Goal: Communication & Community: Participate in discussion

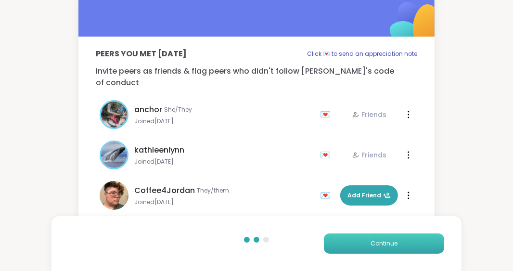
click at [377, 246] on span "Continue" at bounding box center [384, 243] width 27 height 9
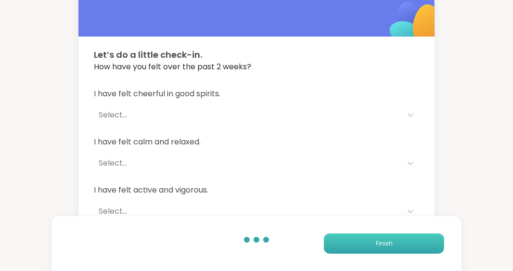
click at [377, 246] on span "Finish" at bounding box center [384, 243] width 17 height 9
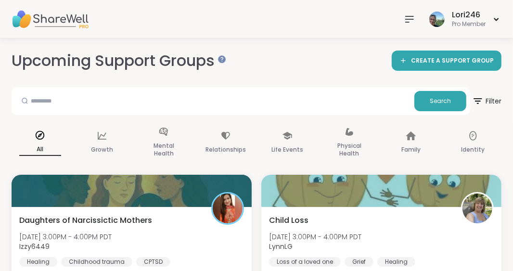
click at [409, 18] on icon at bounding box center [410, 19] width 12 height 12
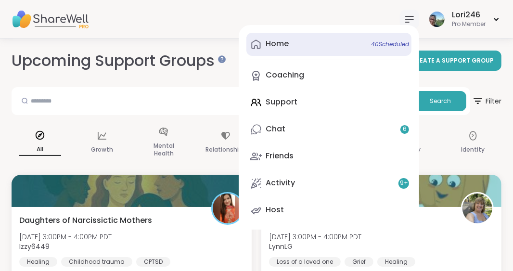
click at [283, 33] on link "Home 40 Scheduled" at bounding box center [329, 44] width 165 height 23
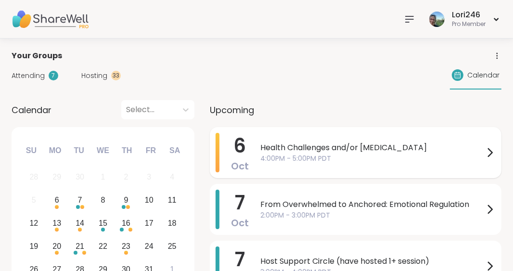
click at [284, 145] on span "Health Challenges and/or Chronic Pain" at bounding box center [373, 148] width 224 height 12
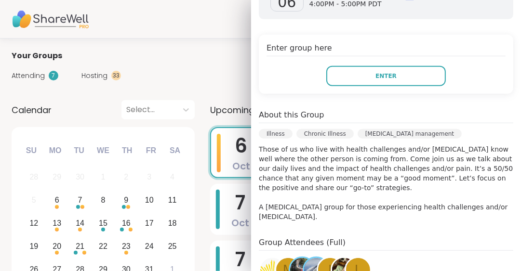
scroll to position [322, 0]
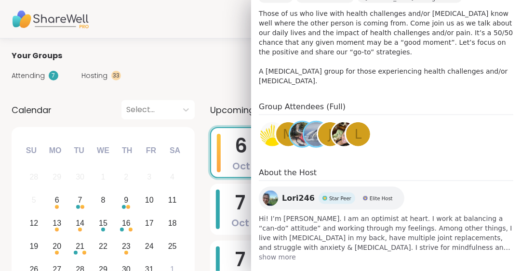
click at [260, 137] on img at bounding box center [272, 134] width 24 height 24
click at [283, 135] on span "M" at bounding box center [288, 134] width 11 height 19
click at [318, 134] on div "J" at bounding box center [330, 134] width 24 height 24
click at [332, 137] on img at bounding box center [344, 134] width 24 height 24
click at [355, 134] on span "l" at bounding box center [358, 134] width 7 height 19
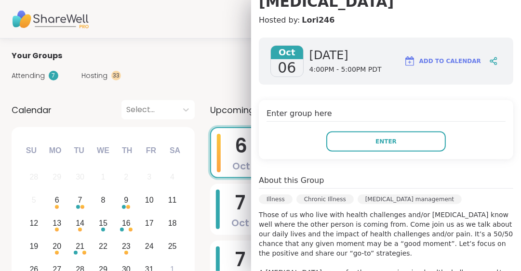
scroll to position [119, 0]
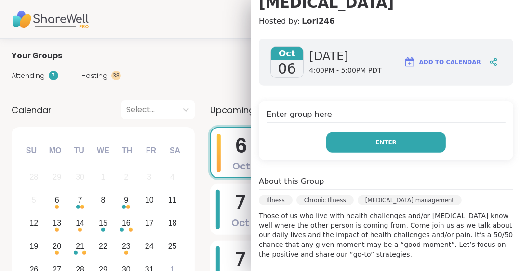
click at [375, 139] on span "Enter" at bounding box center [385, 142] width 21 height 9
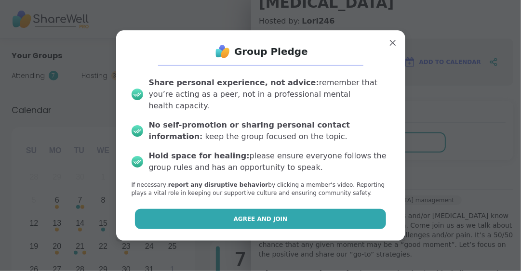
click at [296, 213] on button "Agree and Join" at bounding box center [260, 219] width 251 height 20
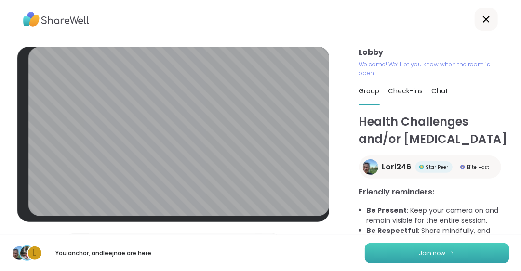
drag, startPoint x: 454, startPoint y: 259, endPoint x: 465, endPoint y: 250, distance: 14.7
click at [465, 250] on button "Join now" at bounding box center [437, 253] width 145 height 20
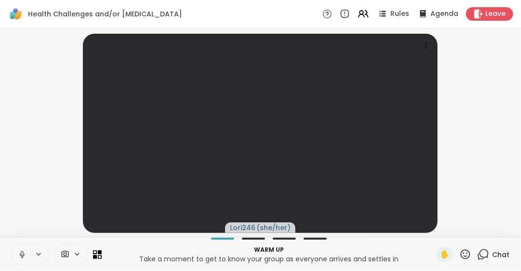
click at [498, 252] on span "Chat" at bounding box center [500, 255] width 17 height 10
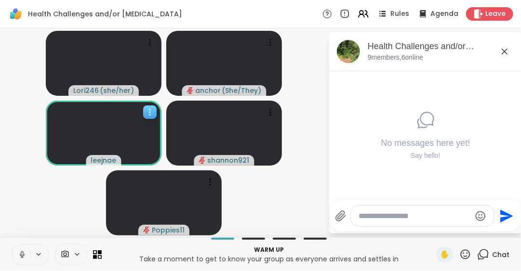
click at [148, 113] on icon at bounding box center [150, 112] width 10 height 10
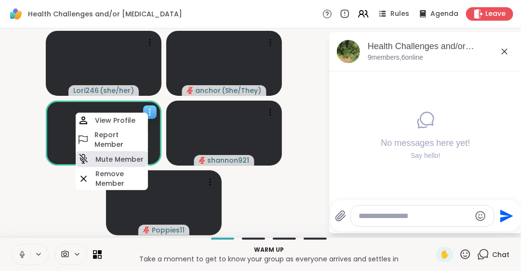
click at [115, 157] on h4 "Mute Member" at bounding box center [119, 160] width 48 height 10
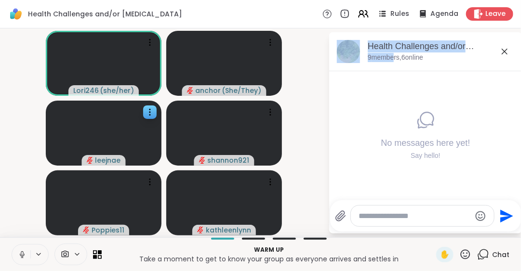
drag, startPoint x: 391, startPoint y: 56, endPoint x: 504, endPoint y: 51, distance: 113.3
click at [504, 51] on div "Health Challenges and/or Chronic Pain, Oct 06 9 members, 6 online No messages h…" at bounding box center [425, 132] width 193 height 201
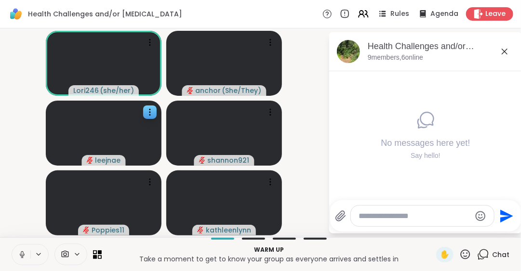
click at [504, 51] on icon at bounding box center [505, 52] width 12 height 12
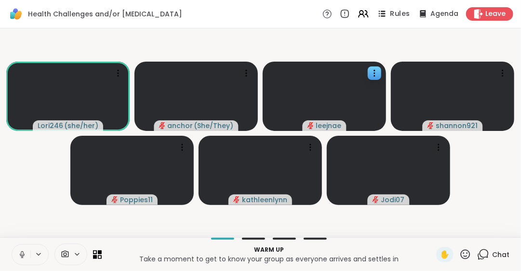
click at [396, 12] on span "Rules" at bounding box center [400, 14] width 20 height 10
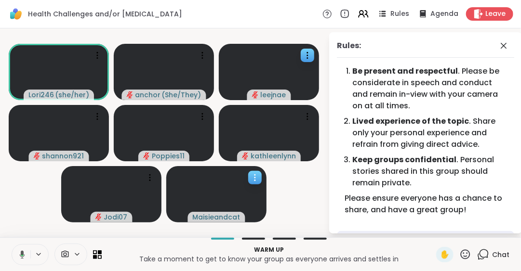
click at [253, 174] on icon at bounding box center [255, 178] width 10 height 10
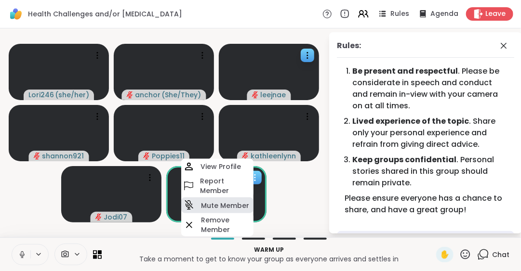
click at [214, 208] on h4 "Mute Member" at bounding box center [225, 205] width 48 height 10
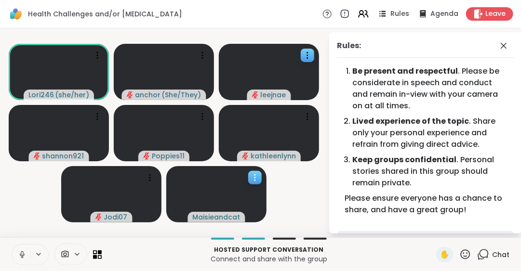
click at [256, 181] on icon at bounding box center [255, 178] width 10 height 10
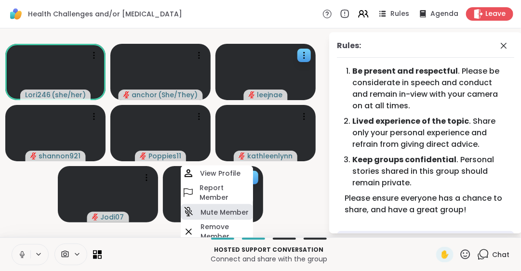
click at [226, 213] on h4 "Mute Member" at bounding box center [224, 212] width 48 height 10
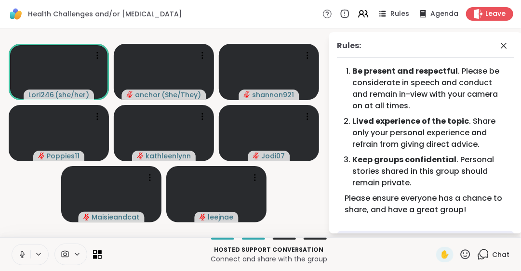
click at [460, 255] on icon at bounding box center [465, 255] width 12 height 12
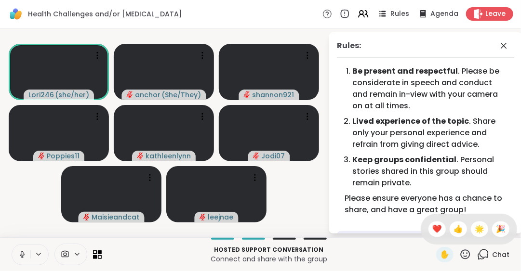
click at [460, 255] on icon at bounding box center [465, 255] width 12 height 12
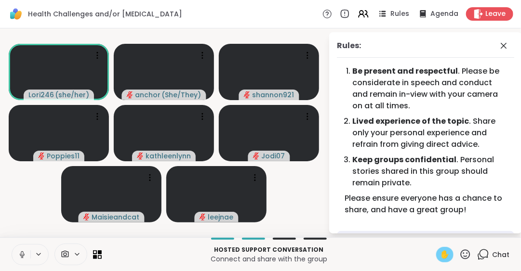
click at [440, 253] on span "✋" at bounding box center [445, 255] width 10 height 12
click at [500, 45] on icon at bounding box center [503, 46] width 6 height 6
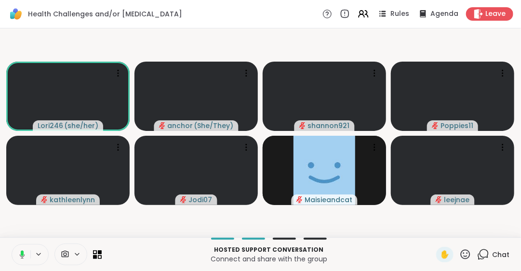
drag, startPoint x: 512, startPoint y: 112, endPoint x: 520, endPoint y: 101, distance: 13.8
click at [513, 101] on html "Health Challenges and/or Chronic Pain Rules Agenda Leave Lori246 ( she/her ) an…" at bounding box center [260, 135] width 521 height 271
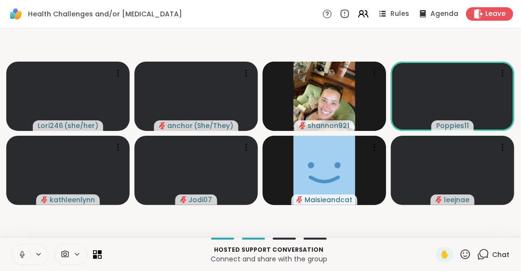
click at [22, 254] on icon at bounding box center [22, 254] width 9 height 9
click at [460, 256] on icon at bounding box center [465, 255] width 10 height 10
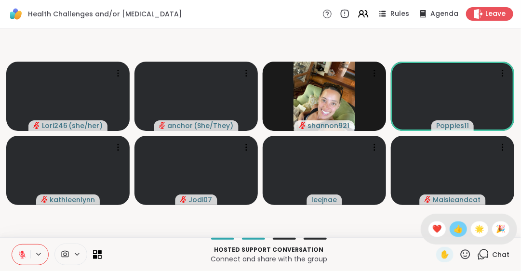
click at [453, 233] on span "👍" at bounding box center [458, 229] width 10 height 12
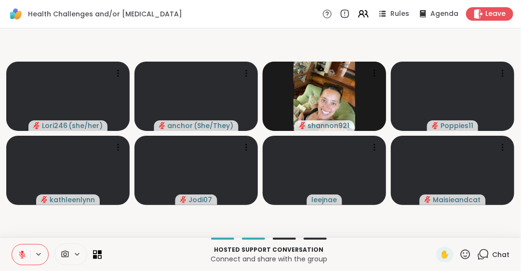
click at [23, 256] on icon at bounding box center [22, 254] width 9 height 9
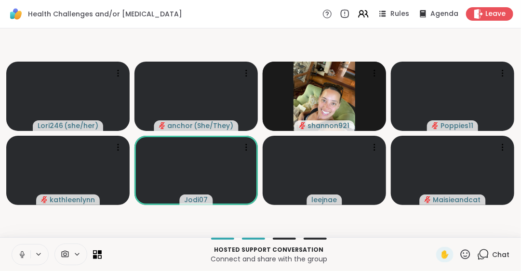
click at [23, 256] on icon at bounding box center [22, 254] width 5 height 3
click at [23, 256] on icon at bounding box center [22, 254] width 9 height 9
click at [23, 256] on icon at bounding box center [22, 254] width 5 height 3
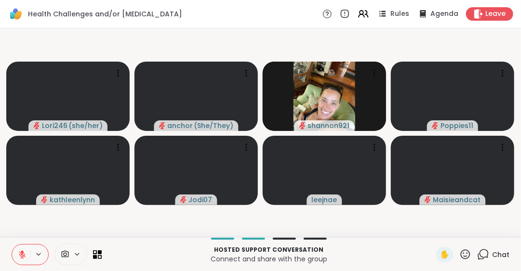
click at [22, 255] on icon at bounding box center [22, 254] width 7 height 7
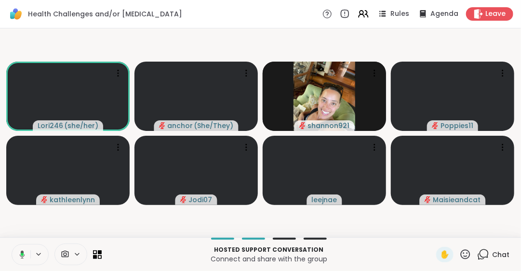
click at [22, 255] on icon at bounding box center [22, 254] width 3 height 3
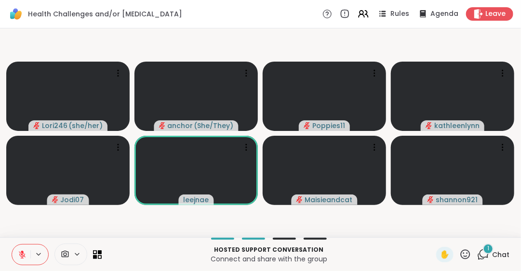
click at [22, 255] on icon at bounding box center [22, 254] width 7 height 7
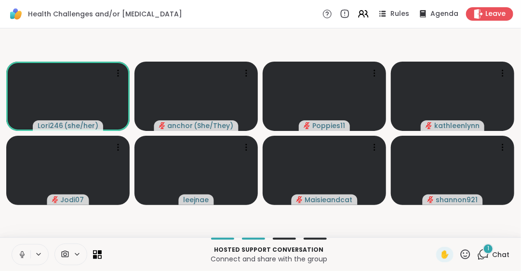
click at [22, 255] on icon at bounding box center [22, 254] width 9 height 9
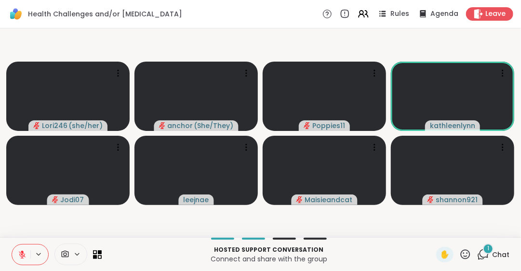
click at [22, 255] on icon at bounding box center [22, 254] width 7 height 7
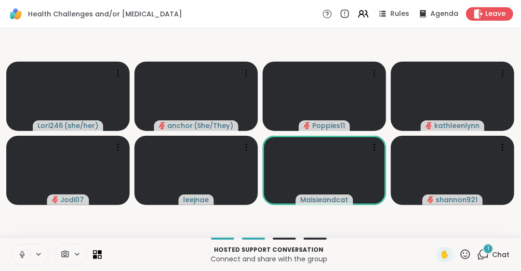
click at [22, 255] on icon at bounding box center [22, 254] width 9 height 9
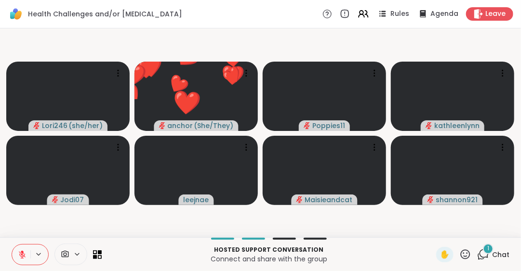
click at [22, 255] on icon at bounding box center [22, 254] width 7 height 7
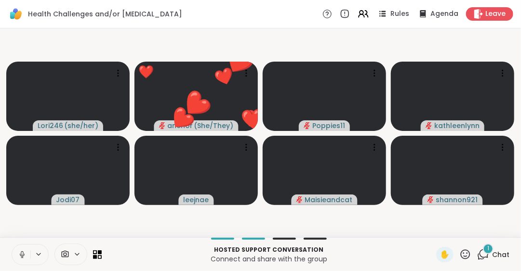
click at [22, 255] on icon at bounding box center [22, 254] width 9 height 9
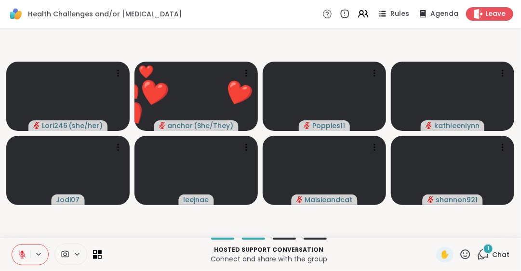
click at [22, 255] on icon at bounding box center [22, 254] width 7 height 7
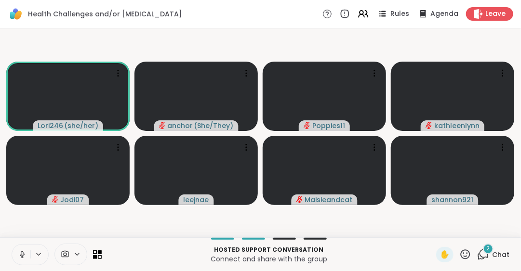
click at [22, 255] on icon at bounding box center [22, 254] width 9 height 9
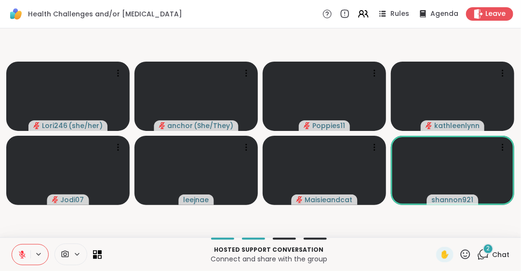
click at [492, 255] on span "Chat" at bounding box center [500, 255] width 17 height 10
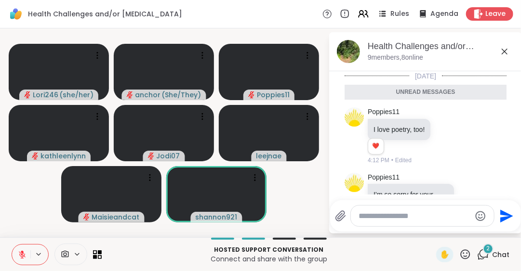
scroll to position [34, 0]
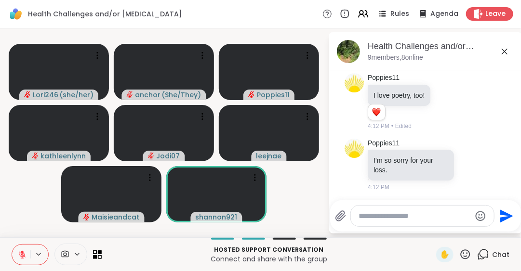
click at [492, 255] on span "Chat" at bounding box center [500, 255] width 17 height 10
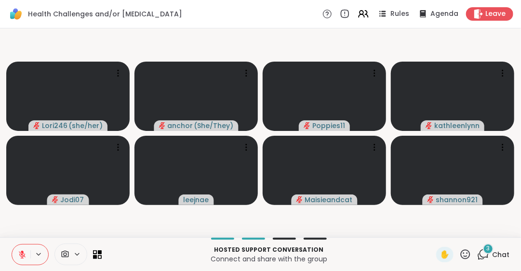
click at [25, 255] on icon at bounding box center [22, 254] width 9 height 9
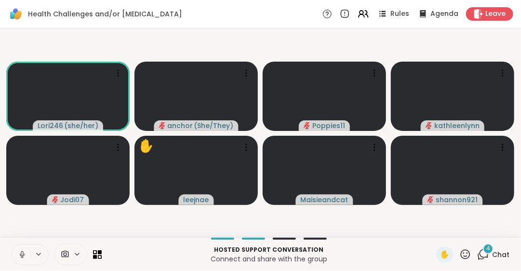
click at [22, 254] on icon at bounding box center [22, 254] width 9 height 9
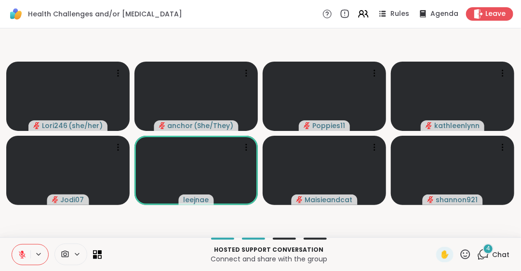
click at [460, 254] on icon at bounding box center [465, 255] width 10 height 10
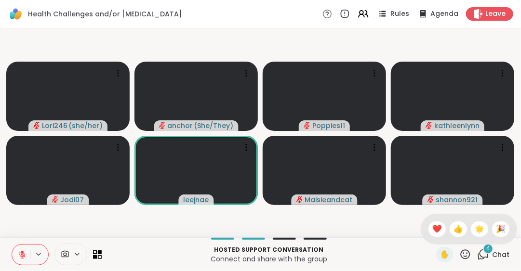
click at [460, 254] on icon at bounding box center [465, 255] width 10 height 10
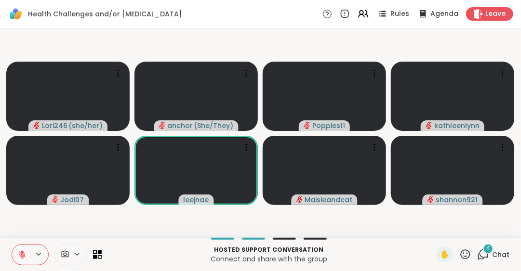
click at [459, 255] on icon at bounding box center [465, 255] width 12 height 12
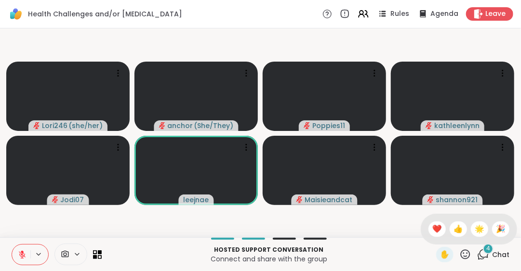
click at [459, 255] on icon at bounding box center [465, 255] width 12 height 12
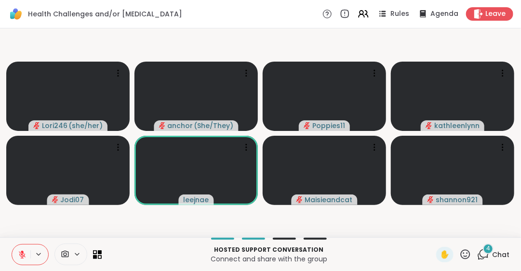
click at [459, 255] on icon at bounding box center [465, 255] width 12 height 12
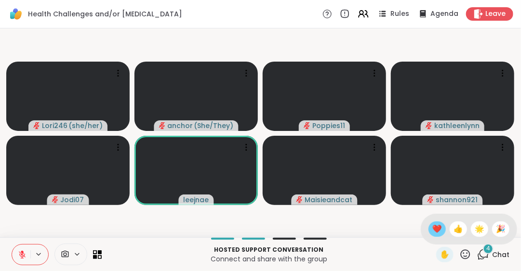
click at [432, 226] on span "❤️" at bounding box center [437, 229] width 10 height 12
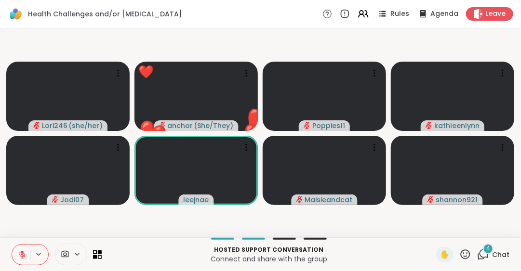
click at [23, 253] on icon at bounding box center [22, 252] width 3 height 4
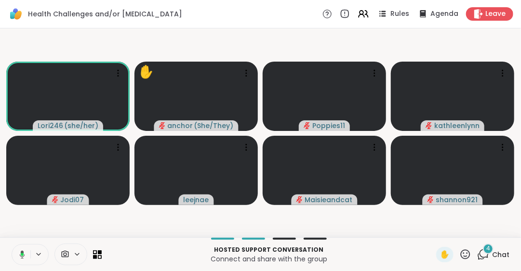
click at [21, 254] on icon at bounding box center [22, 254] width 3 height 3
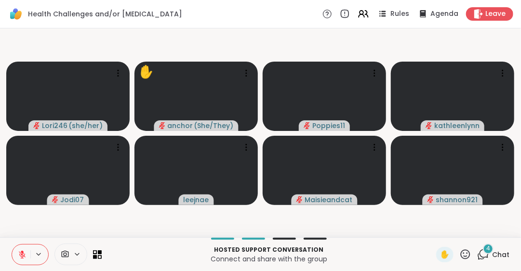
click at [22, 245] on button at bounding box center [21, 255] width 18 height 20
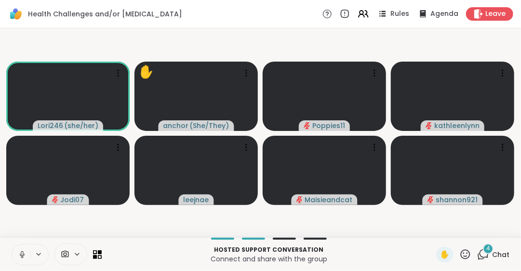
click at [22, 253] on icon at bounding box center [22, 254] width 9 height 9
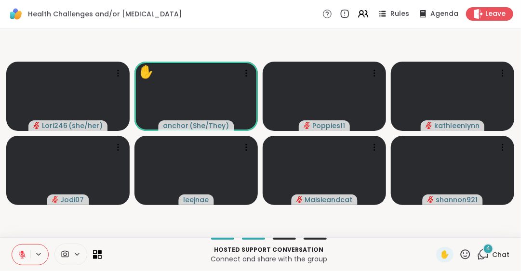
click at [460, 250] on icon at bounding box center [465, 255] width 10 height 10
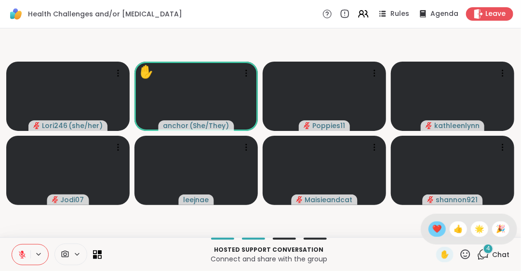
click at [432, 229] on span "❤️" at bounding box center [437, 229] width 10 height 12
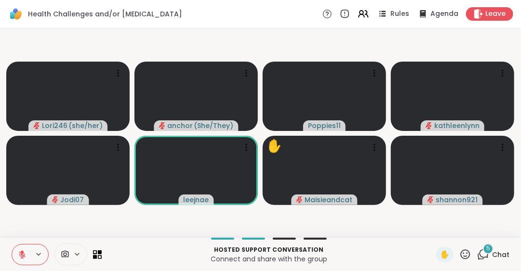
click at [23, 252] on icon at bounding box center [22, 252] width 3 height 4
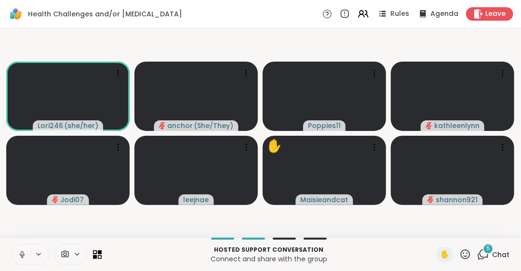
click at [23, 252] on icon at bounding box center [22, 253] width 2 height 4
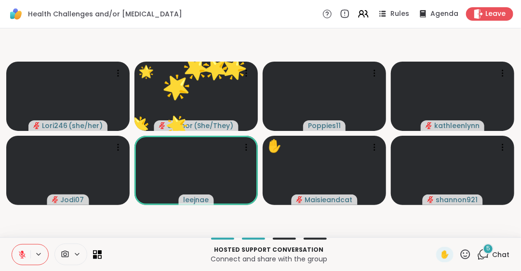
click at [460, 250] on icon at bounding box center [465, 255] width 10 height 10
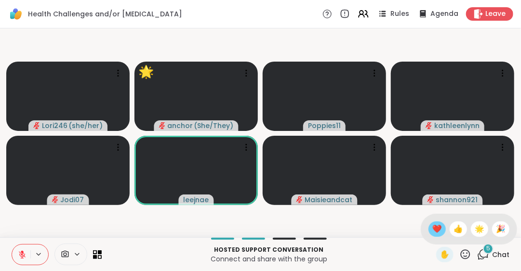
click at [432, 226] on span "❤️" at bounding box center [437, 229] width 10 height 12
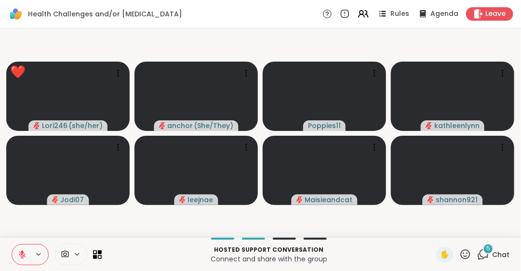
click at [19, 250] on icon at bounding box center [22, 254] width 9 height 9
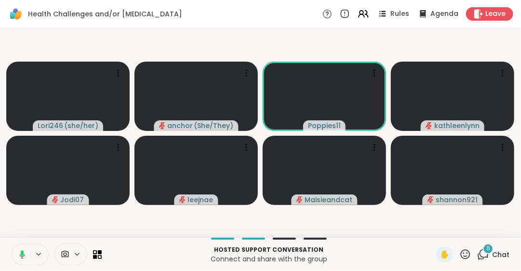
click at [23, 253] on icon at bounding box center [22, 252] width 3 height 5
click at [467, 241] on div "Hosted support conversation Connect and share with the group ✋ 6 Chat" at bounding box center [260, 254] width 521 height 34
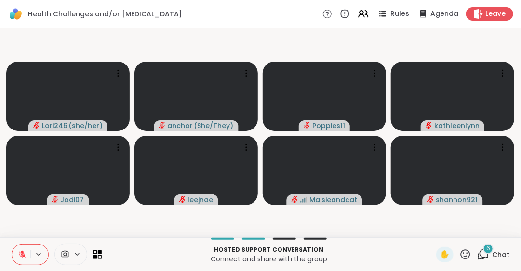
drag, startPoint x: 460, startPoint y: 255, endPoint x: 477, endPoint y: 223, distance: 36.6
click at [477, 223] on video-player-container "Lori246 ( she/her ) anchor ( She/They ) Poppies11 kathleenlynn Jodi07 leejnae M…" at bounding box center [260, 132] width 509 height 201
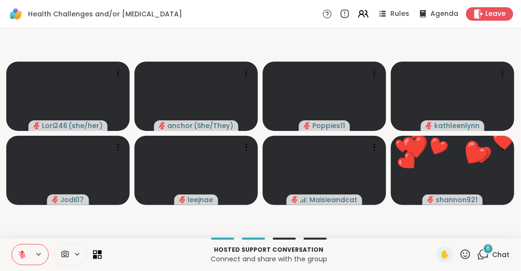
click at [459, 254] on icon at bounding box center [465, 255] width 12 height 12
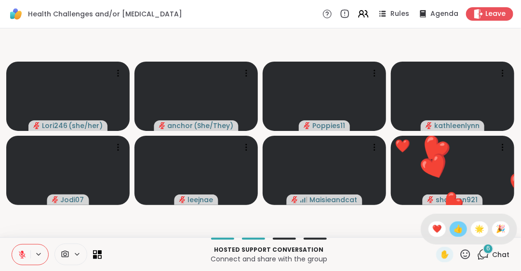
click at [453, 227] on span "👍" at bounding box center [458, 229] width 10 height 12
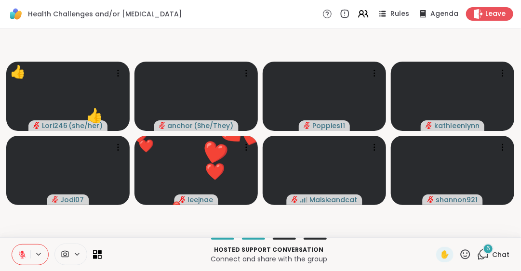
click at [21, 253] on icon at bounding box center [22, 254] width 9 height 9
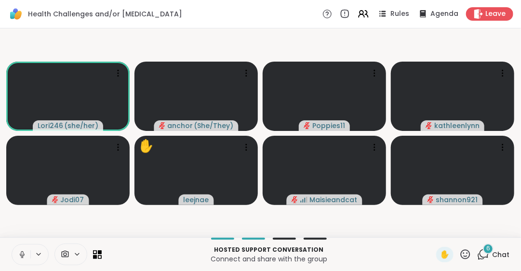
click at [21, 253] on icon at bounding box center [22, 254] width 9 height 9
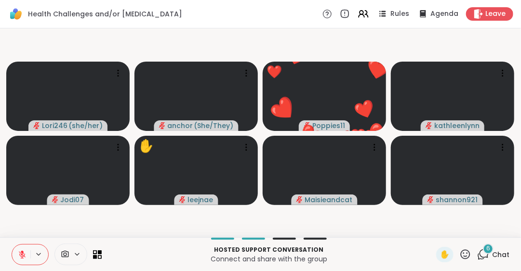
click at [21, 253] on icon at bounding box center [22, 254] width 9 height 9
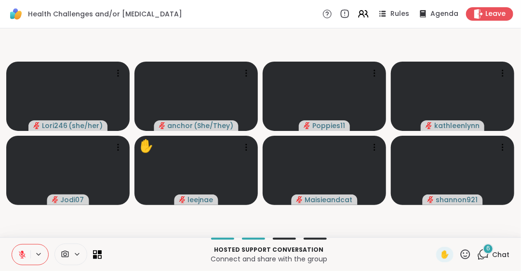
click at [23, 256] on icon at bounding box center [22, 254] width 7 height 7
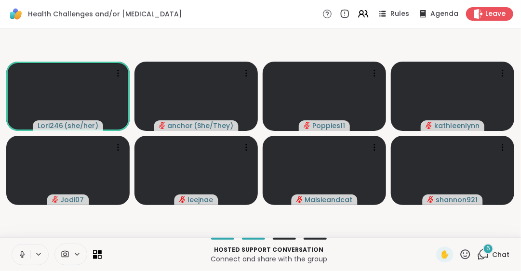
drag, startPoint x: 23, startPoint y: 256, endPoint x: 17, endPoint y: 254, distance: 6.6
click at [17, 254] on button at bounding box center [21, 255] width 18 height 20
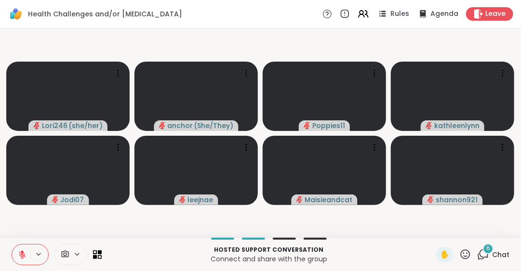
click at [21, 255] on icon at bounding box center [22, 254] width 7 height 7
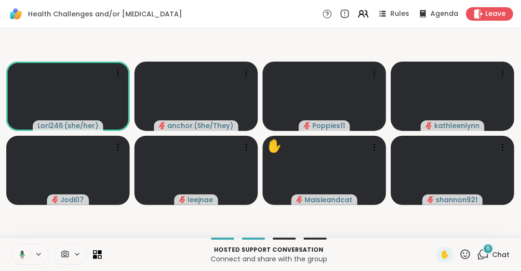
click at [21, 255] on icon at bounding box center [22, 255] width 3 height 2
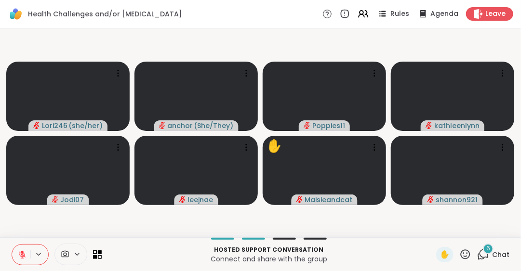
click at [21, 255] on icon at bounding box center [22, 254] width 7 height 7
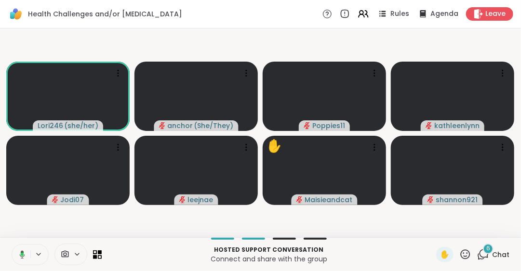
click at [21, 255] on icon at bounding box center [22, 254] width 3 height 3
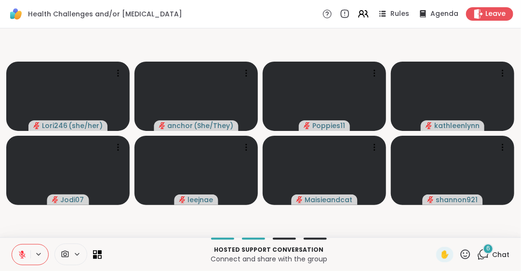
click at [23, 255] on icon at bounding box center [22, 254] width 7 height 7
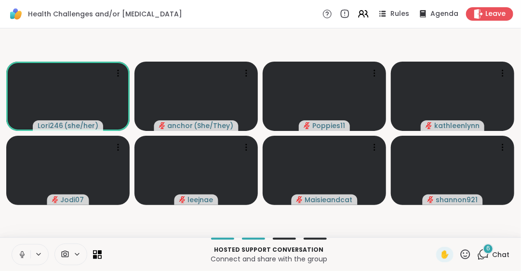
click at [23, 255] on icon at bounding box center [22, 254] width 5 height 3
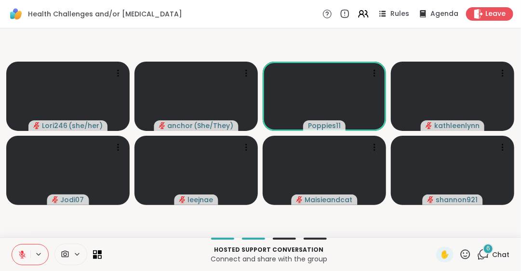
click at [460, 250] on icon at bounding box center [465, 255] width 10 height 10
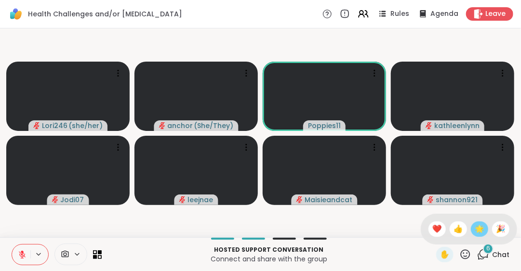
click at [474, 232] on span "🌟" at bounding box center [479, 229] width 10 height 12
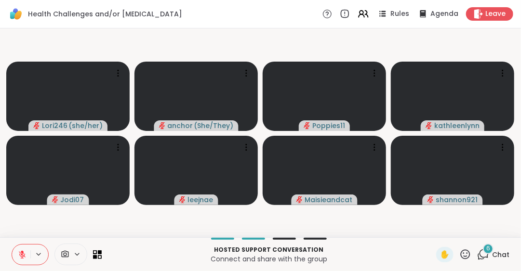
click at [19, 256] on icon at bounding box center [22, 254] width 9 height 9
click at [26, 250] on button at bounding box center [21, 255] width 18 height 20
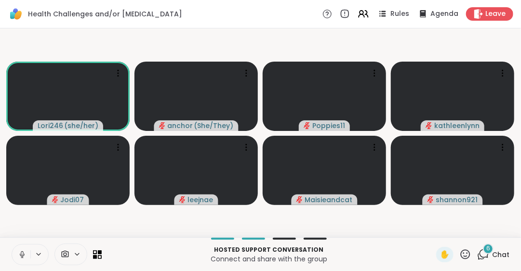
click at [22, 254] on icon at bounding box center [22, 254] width 9 height 9
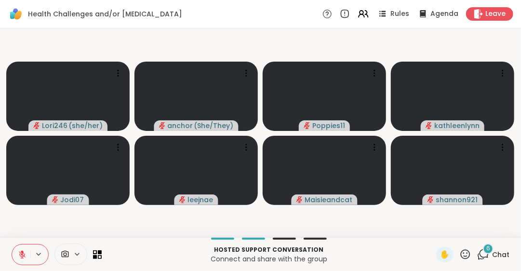
click at [477, 250] on icon at bounding box center [483, 255] width 12 height 12
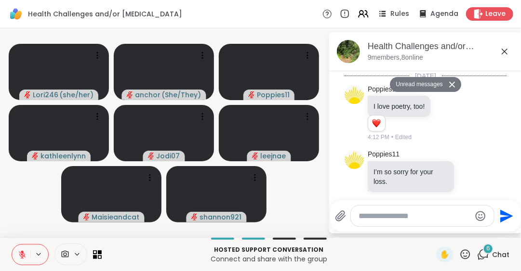
scroll to position [614, 0]
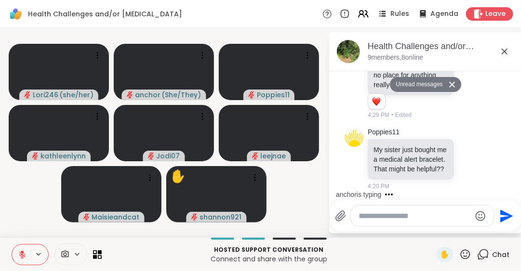
click at [504, 48] on icon at bounding box center [505, 52] width 12 height 12
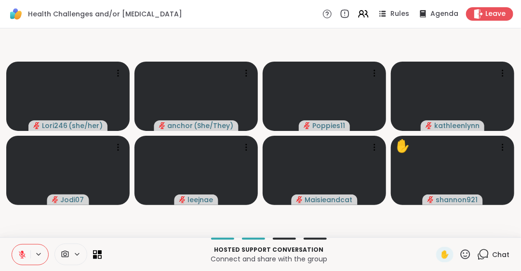
click at [22, 254] on icon at bounding box center [22, 254] width 7 height 7
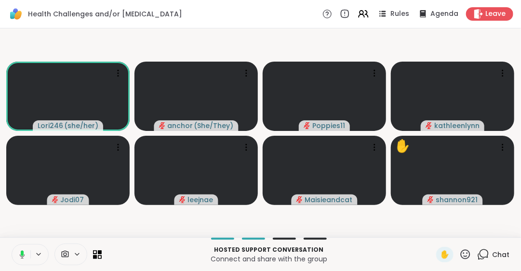
click at [22, 254] on icon at bounding box center [22, 252] width 3 height 5
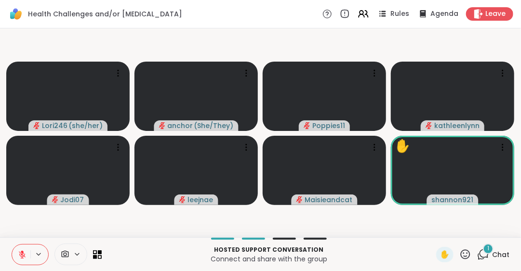
click at [459, 254] on icon at bounding box center [465, 255] width 12 height 12
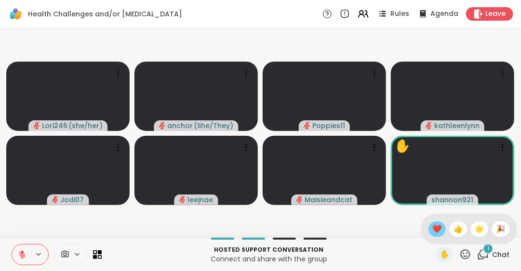
click at [432, 230] on span "❤️" at bounding box center [437, 229] width 10 height 12
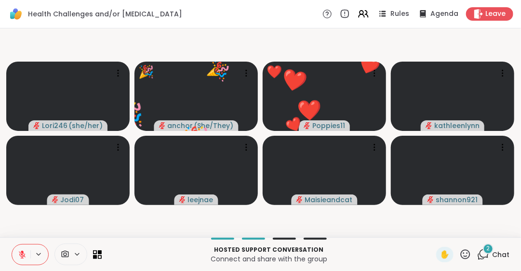
click at [19, 257] on icon at bounding box center [22, 254] width 9 height 9
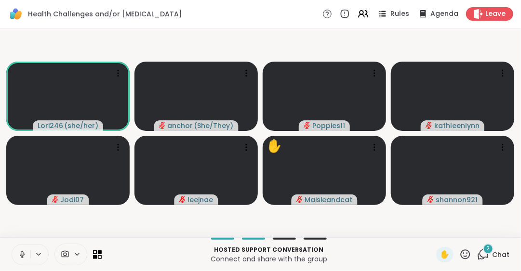
click at [23, 252] on icon at bounding box center [22, 254] width 9 height 9
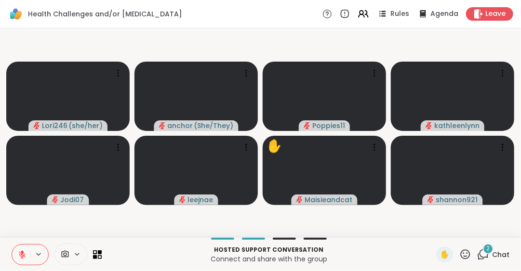
click at [23, 252] on icon at bounding box center [22, 252] width 3 height 4
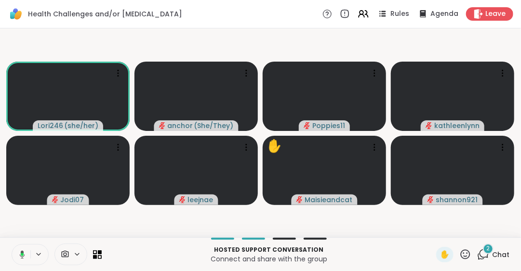
click at [23, 252] on icon at bounding box center [22, 254] width 5 height 8
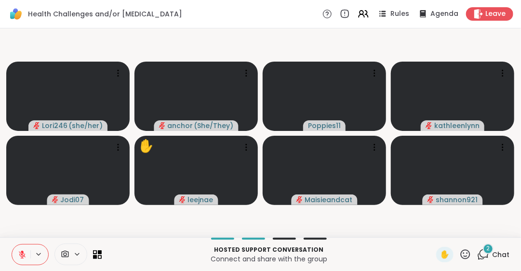
click at [8, 250] on div "Hosted support conversation Connect and share with the group ✋ 2 Chat" at bounding box center [260, 254] width 521 height 34
click at [21, 255] on icon at bounding box center [22, 254] width 7 height 7
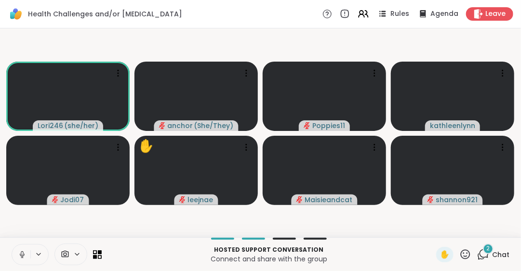
click at [21, 255] on icon at bounding box center [22, 253] width 2 height 4
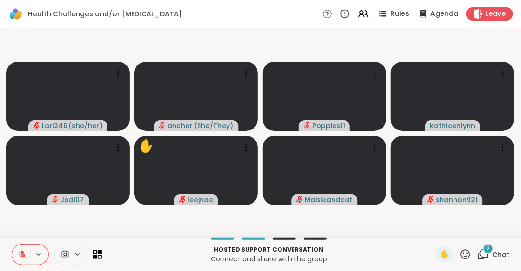
click at [21, 255] on icon at bounding box center [22, 254] width 7 height 7
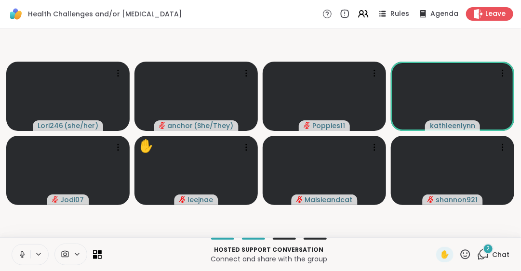
click at [21, 255] on icon at bounding box center [22, 253] width 2 height 4
click at [460, 255] on icon at bounding box center [465, 255] width 12 height 12
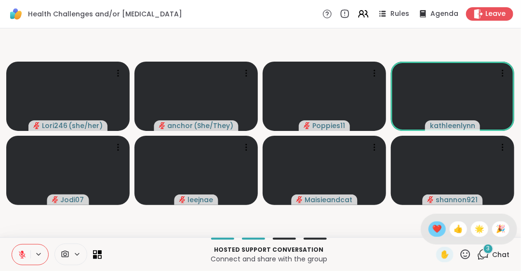
click at [432, 226] on span "❤️" at bounding box center [437, 229] width 10 height 12
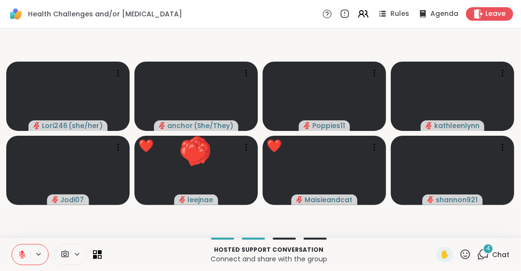
click at [20, 256] on icon at bounding box center [22, 254] width 7 height 7
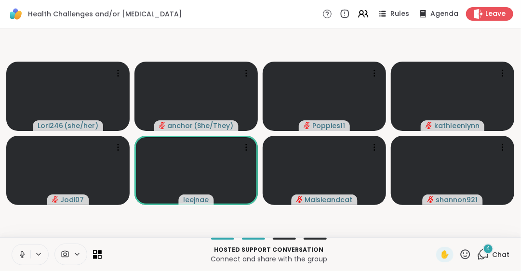
click at [20, 256] on icon at bounding box center [22, 254] width 9 height 9
click at [459, 254] on icon at bounding box center [465, 255] width 12 height 12
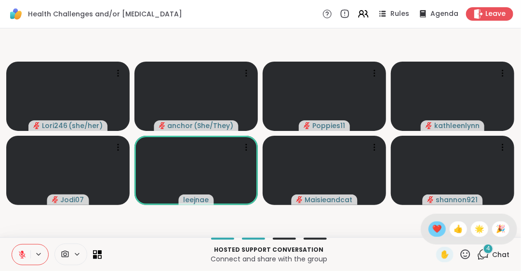
click at [432, 227] on span "❤️" at bounding box center [437, 229] width 10 height 12
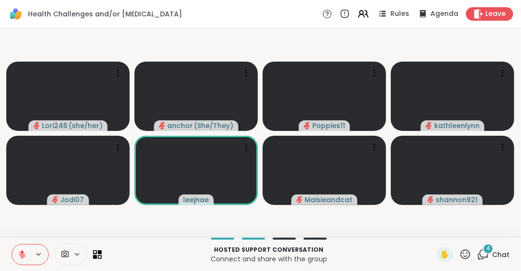
click at [486, 252] on span "4" at bounding box center [488, 249] width 4 height 8
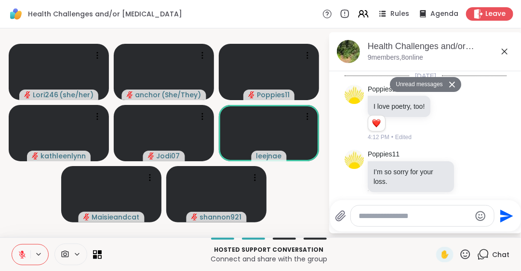
scroll to position [1052, 0]
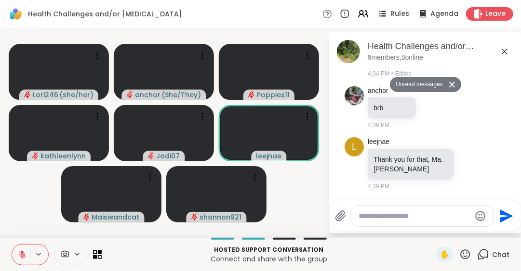
click at [479, 252] on icon at bounding box center [483, 255] width 12 height 12
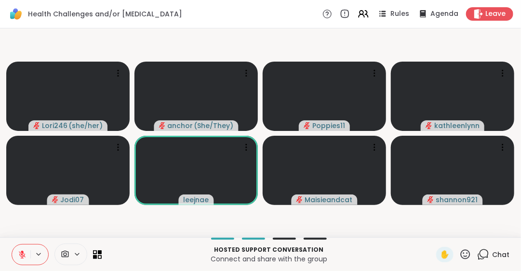
click at [477, 253] on icon at bounding box center [483, 255] width 12 height 12
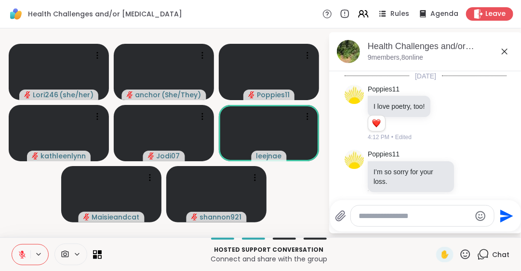
scroll to position [1019, 0]
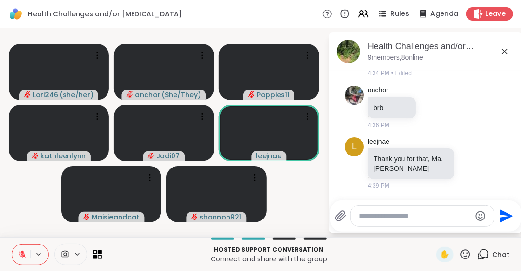
click at [503, 52] on icon at bounding box center [505, 52] width 12 height 12
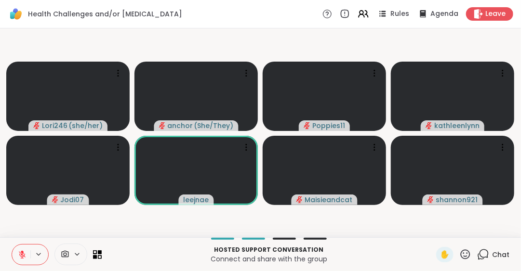
click at [459, 252] on icon at bounding box center [465, 255] width 12 height 12
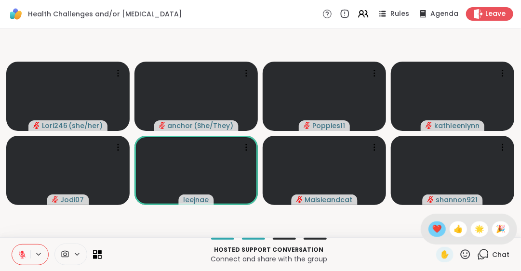
click at [432, 227] on span "❤️" at bounding box center [437, 229] width 10 height 12
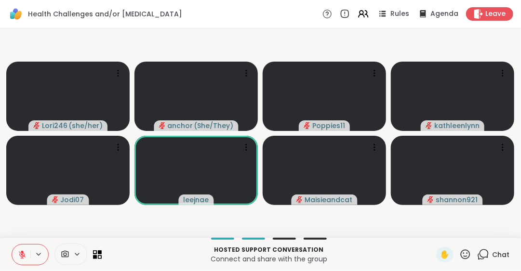
click at [41, 250] on icon at bounding box center [39, 254] width 8 height 8
click at [21, 254] on icon at bounding box center [22, 254] width 7 height 7
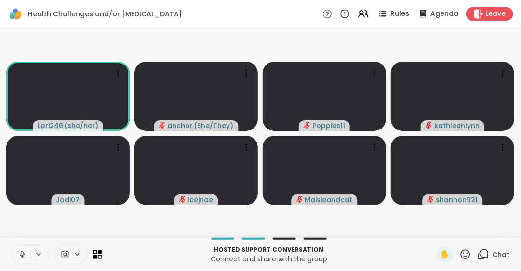
click at [23, 255] on icon at bounding box center [22, 254] width 5 height 3
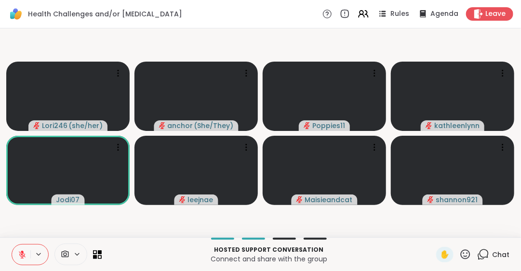
click at [23, 255] on icon at bounding box center [22, 254] width 9 height 9
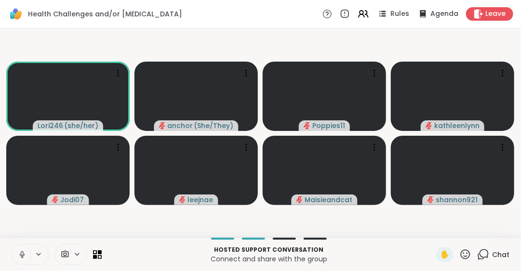
click at [23, 255] on icon at bounding box center [22, 254] width 5 height 3
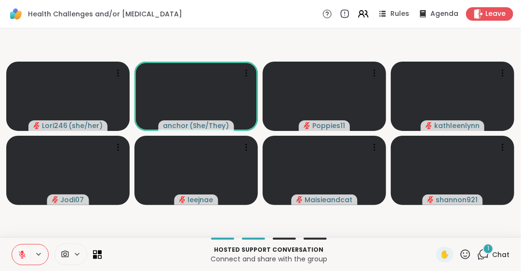
click at [462, 253] on icon at bounding box center [465, 255] width 10 height 10
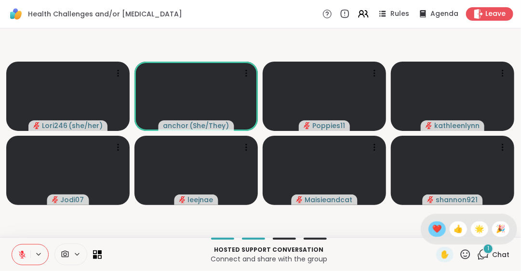
click at [432, 230] on span "❤️" at bounding box center [437, 229] width 10 height 12
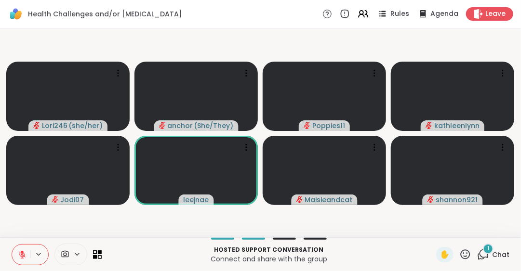
click at [492, 250] on span "Chat" at bounding box center [500, 255] width 17 height 10
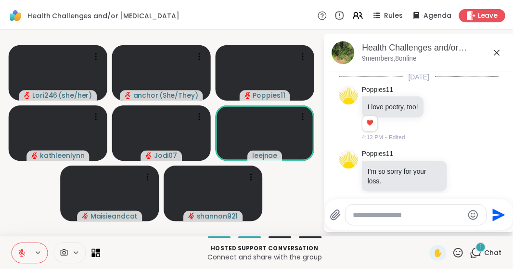
scroll to position [1221, 0]
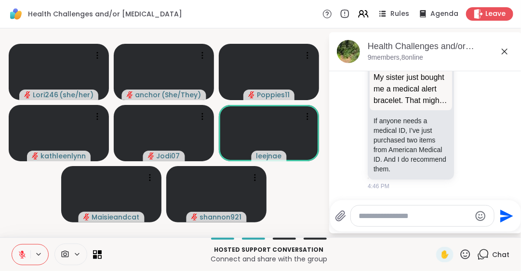
click at [505, 51] on icon at bounding box center [505, 52] width 12 height 12
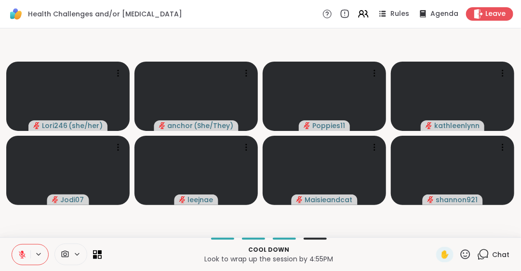
click at [21, 253] on icon at bounding box center [22, 254] width 9 height 9
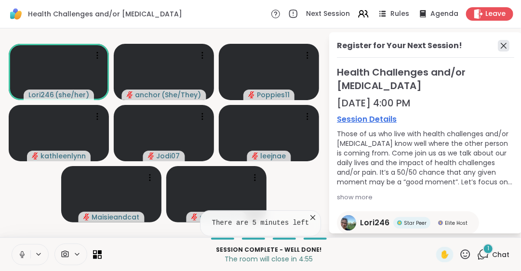
click at [500, 45] on icon at bounding box center [503, 46] width 6 height 6
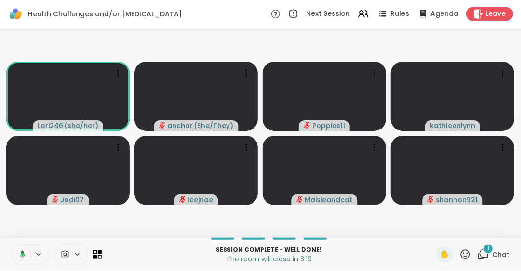
click at [460, 256] on icon at bounding box center [465, 255] width 10 height 10
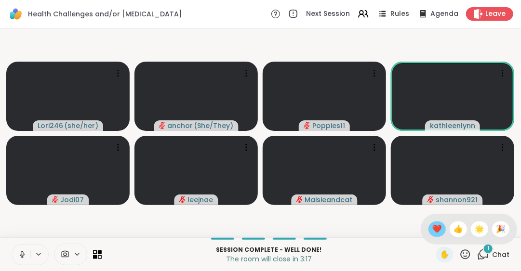
click at [432, 231] on span "❤️" at bounding box center [437, 229] width 10 height 12
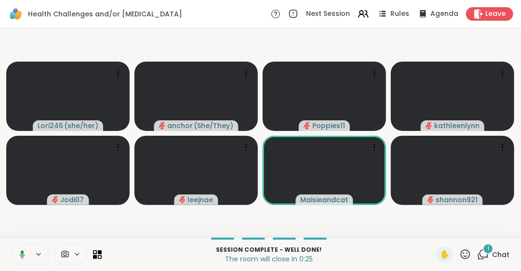
click at [459, 257] on icon at bounding box center [465, 255] width 12 height 12
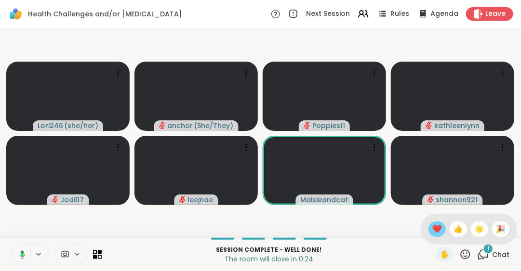
click at [432, 228] on span "❤️" at bounding box center [437, 229] width 10 height 12
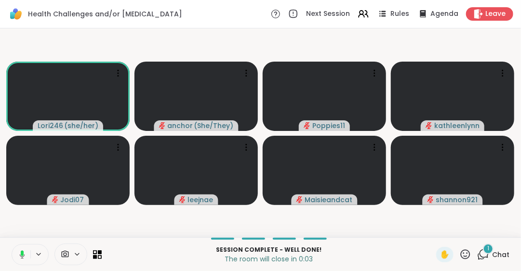
click at [461, 252] on icon at bounding box center [465, 255] width 12 height 12
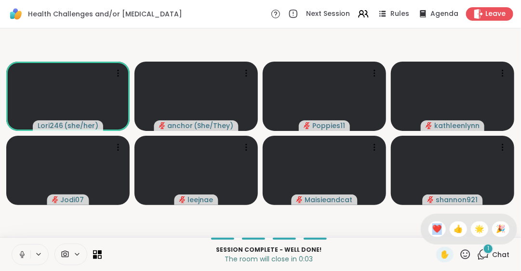
click at [461, 252] on icon at bounding box center [465, 255] width 12 height 12
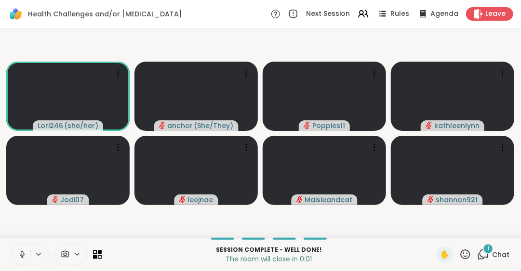
click at [460, 253] on icon at bounding box center [465, 255] width 10 height 10
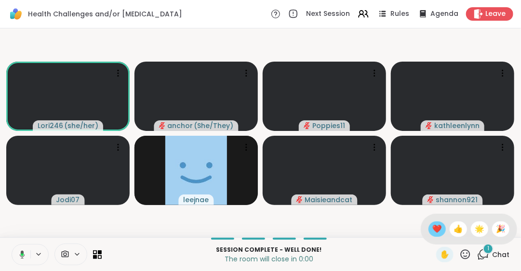
click at [428, 225] on div "❤️" at bounding box center [436, 229] width 17 height 15
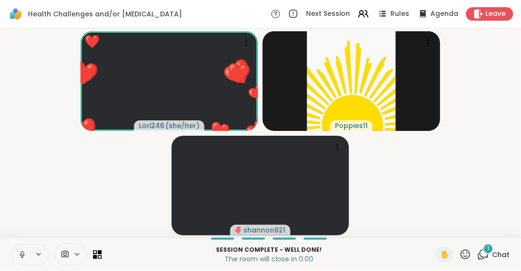
click at [491, 249] on div "1 Chat" at bounding box center [493, 254] width 32 height 15
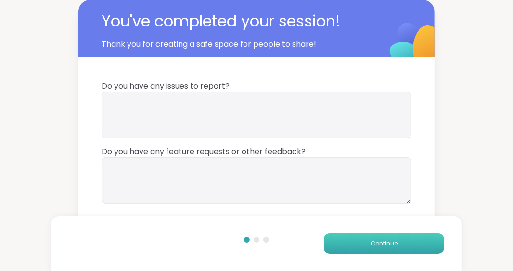
click at [396, 248] on button "Continue" at bounding box center [384, 244] width 120 height 20
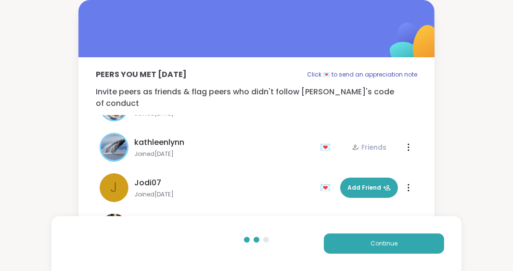
scroll to position [109, 0]
click at [397, 245] on span "Continue" at bounding box center [384, 243] width 27 height 9
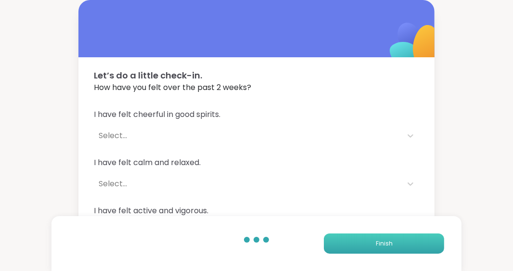
click at [397, 245] on button "Finish" at bounding box center [384, 244] width 120 height 20
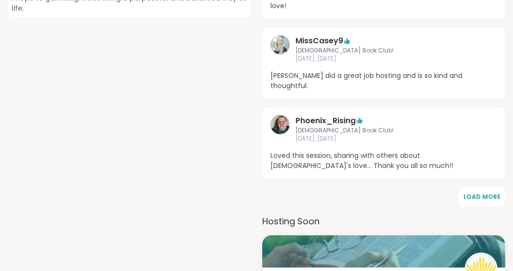
scroll to position [570, 0]
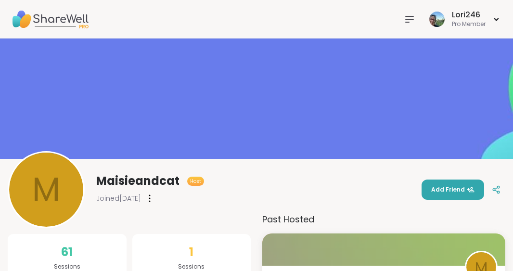
click at [433, 111] on img at bounding box center [256, 99] width 513 height 120
drag, startPoint x: 518, startPoint y: 80, endPoint x: 363, endPoint y: 67, distance: 155.6
click at [363, 67] on img at bounding box center [256, 99] width 513 height 120
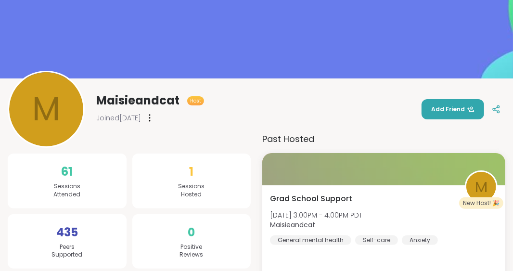
scroll to position [145, 0]
